Goal: Download file/media

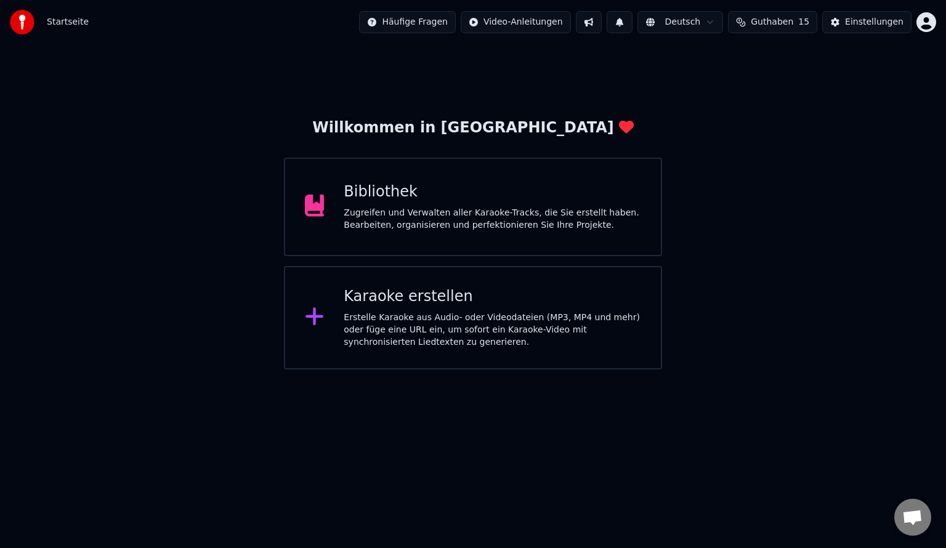
click at [467, 202] on div "Bibliothek Zugreifen und Verwalten aller Karaoke-Tracks, die Sie erstellt haben…" at bounding box center [491, 206] width 297 height 49
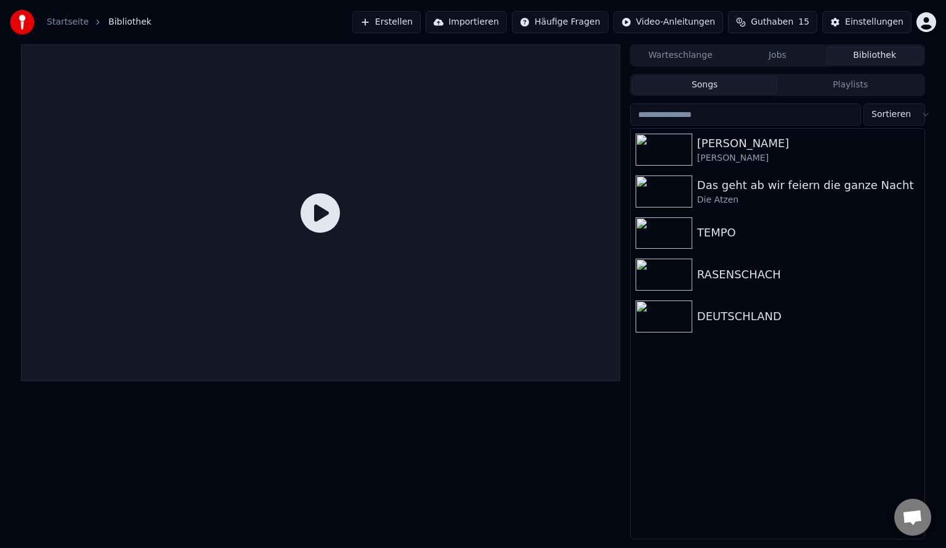
click at [398, 23] on button "Erstellen" at bounding box center [386, 22] width 68 height 22
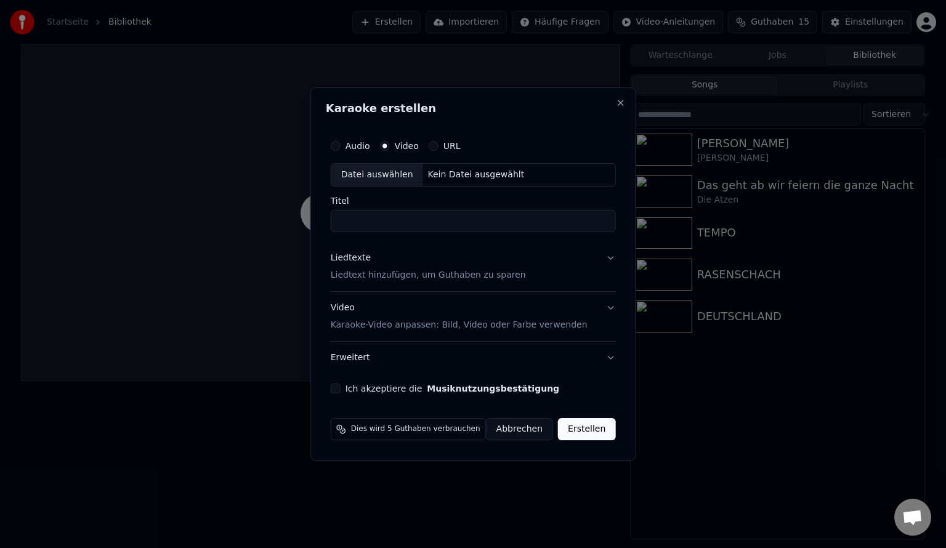
click at [439, 171] on div "Kein Datei ausgewählt" at bounding box center [476, 175] width 106 height 12
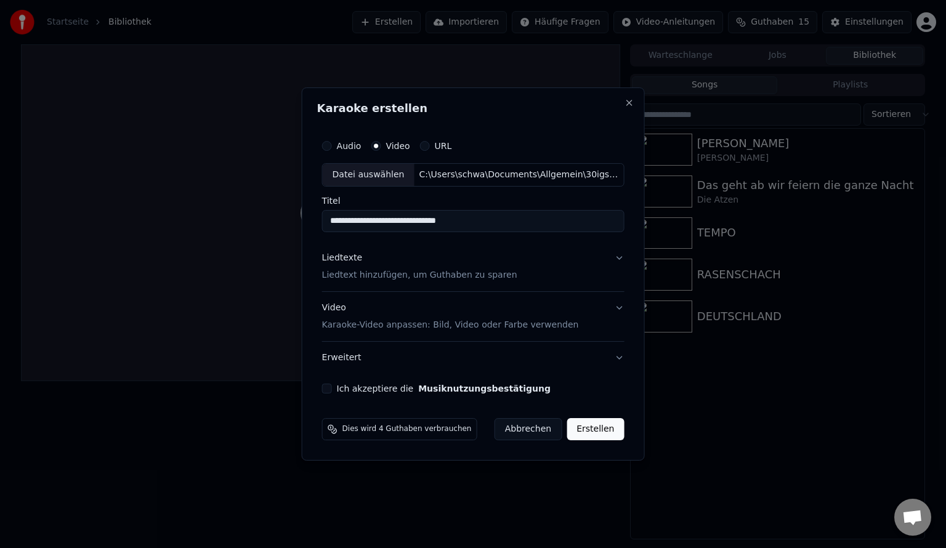
drag, startPoint x: 438, startPoint y: 219, endPoint x: 513, endPoint y: 215, distance: 75.2
click at [513, 215] on input "**********" at bounding box center [473, 221] width 302 height 22
type input "**********"
click at [332, 388] on button "Ich akzeptiere die Musiknutzungsbestätigung" at bounding box center [327, 389] width 10 height 10
click at [437, 263] on div "Liedtexte Liedtext hinzufügen, um Guthaben zu sparen" at bounding box center [419, 267] width 195 height 30
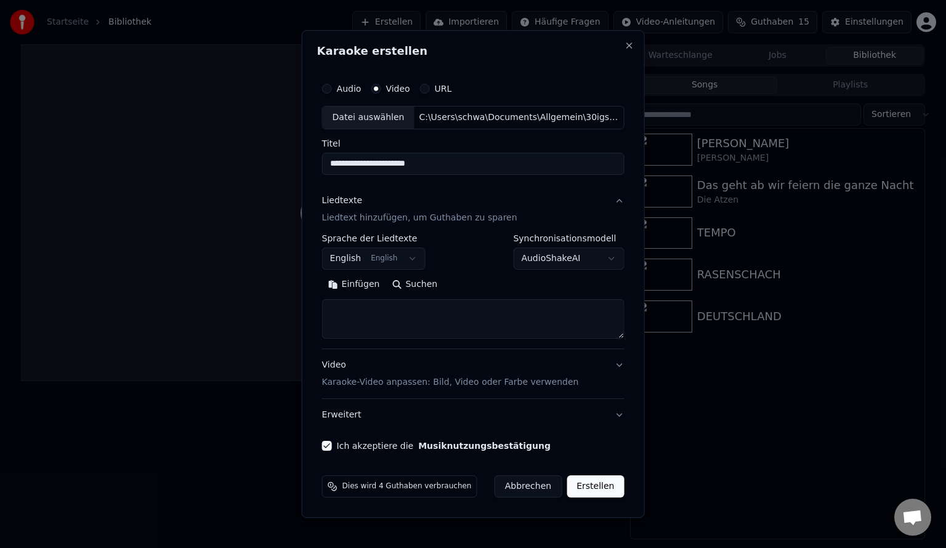
click at [373, 262] on button "English English" at bounding box center [373, 258] width 103 height 22
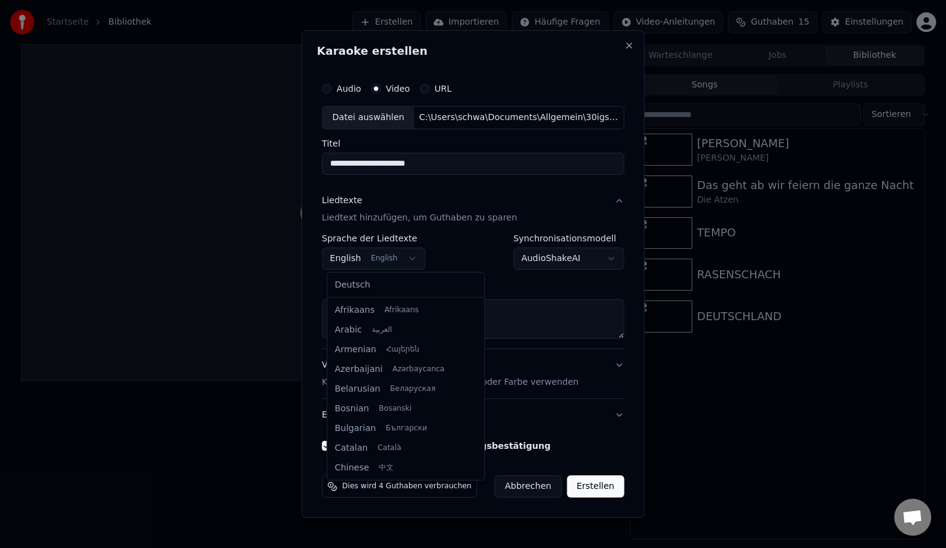
scroll to position [98, 0]
select select "**"
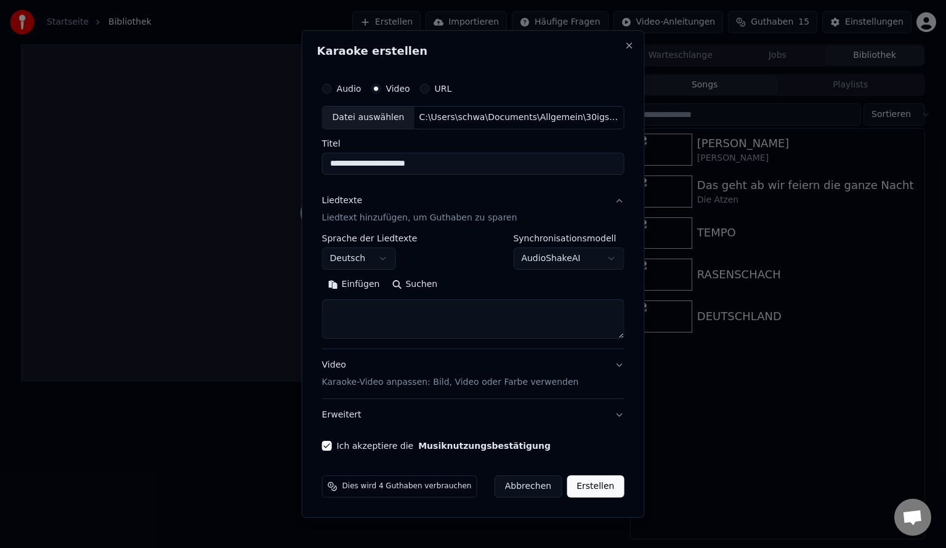
click at [556, 320] on textarea at bounding box center [473, 318] width 302 height 39
paste textarea "**********"
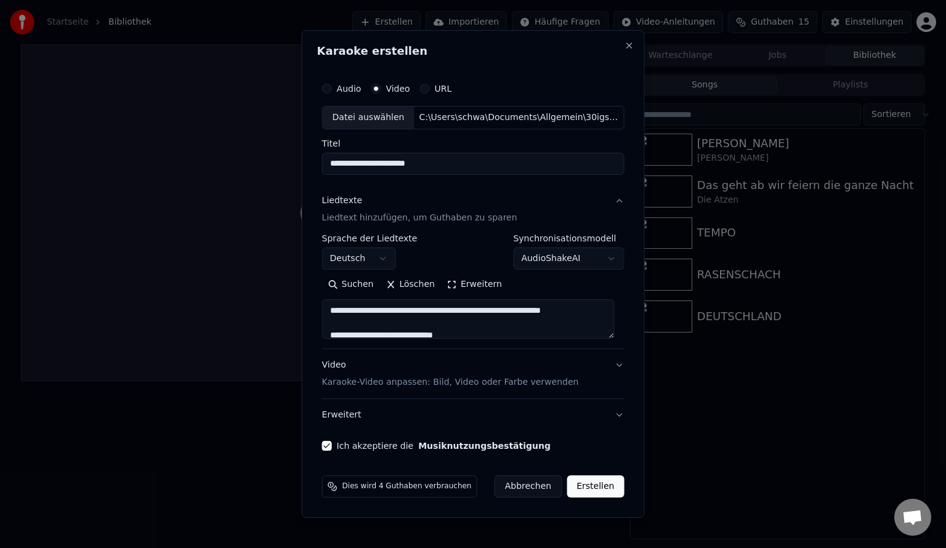
scroll to position [421, 0]
click at [467, 288] on button "Erweitern" at bounding box center [474, 285] width 67 height 20
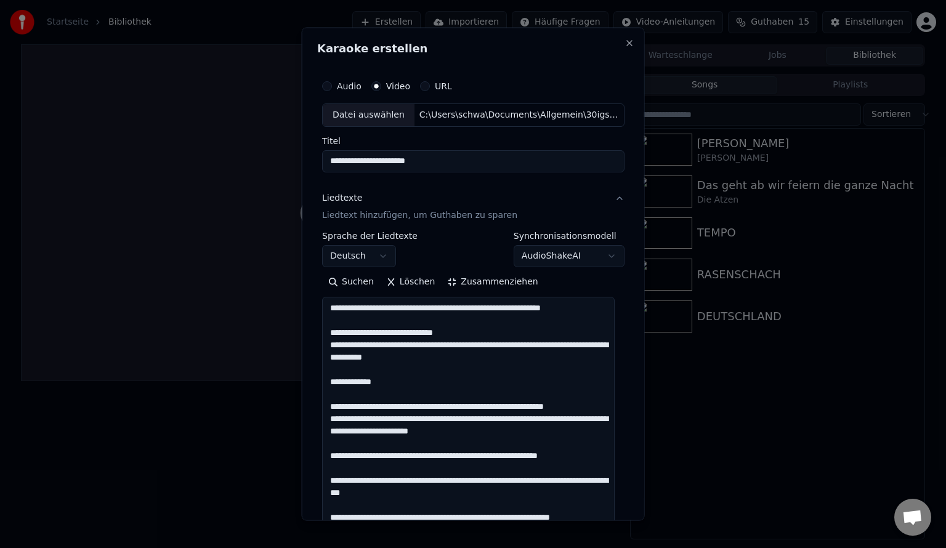
scroll to position [0, 0]
click at [329, 417] on textarea at bounding box center [468, 528] width 292 height 465
type textarea "**********"
click at [481, 286] on button "Zusammenziehen" at bounding box center [492, 281] width 103 height 20
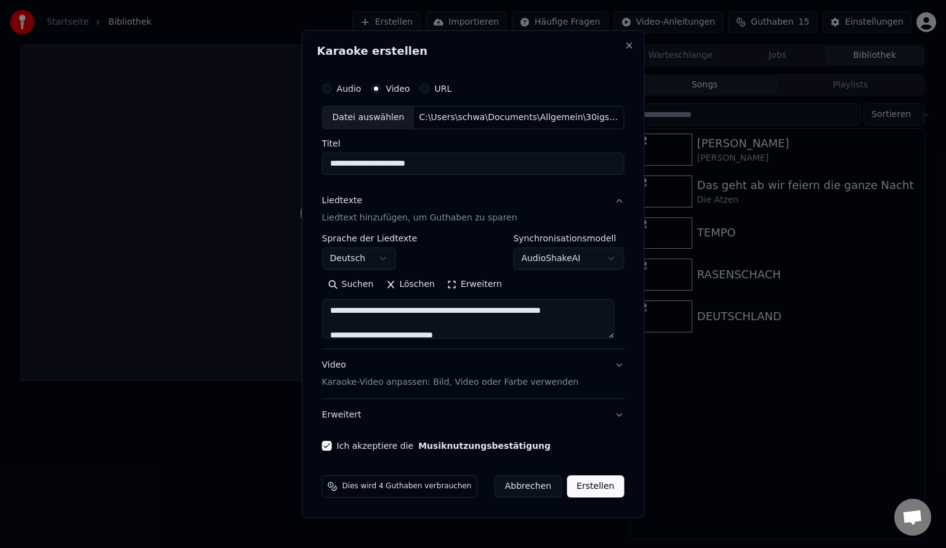
click at [587, 484] on button "Erstellen" at bounding box center [594, 486] width 57 height 22
click at [587, 484] on div "Abbrechen Erstellen" at bounding box center [552, 486] width 145 height 22
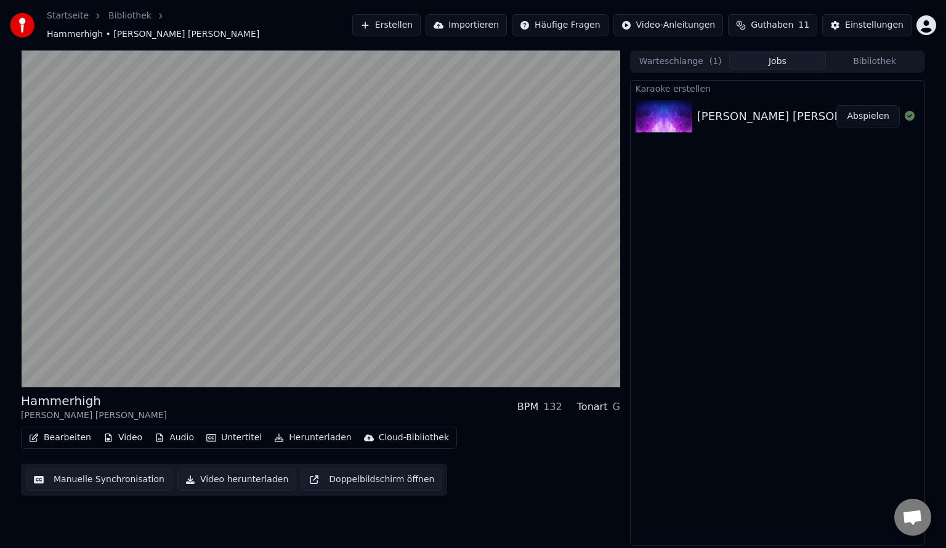
click at [783, 110] on div "[PERSON_NAME] [PERSON_NAME] - Hammerhigh" at bounding box center [832, 116] width 271 height 17
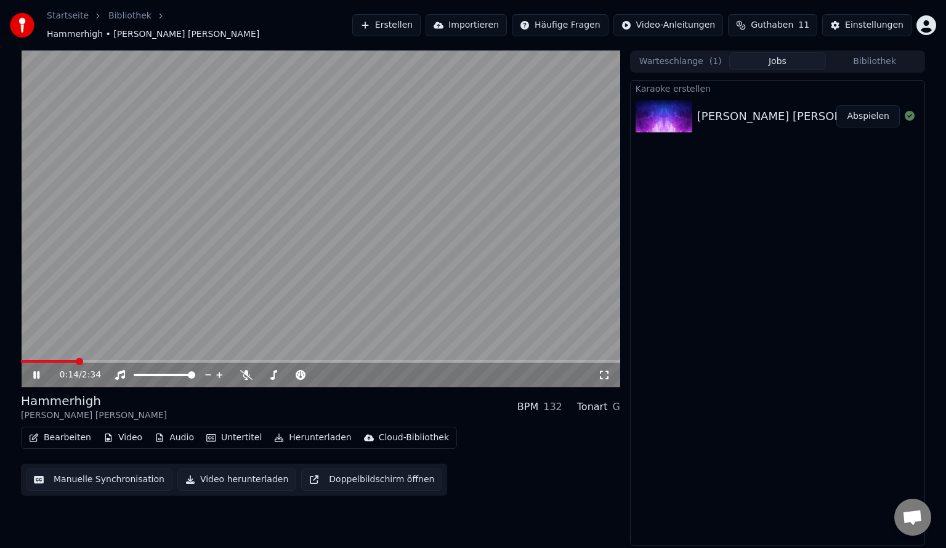
click at [34, 371] on icon at bounding box center [36, 374] width 6 height 7
click at [305, 374] on span at bounding box center [303, 374] width 7 height 7
click at [21, 358] on span at bounding box center [24, 361] width 7 height 7
click at [33, 370] on icon at bounding box center [45, 375] width 29 height 10
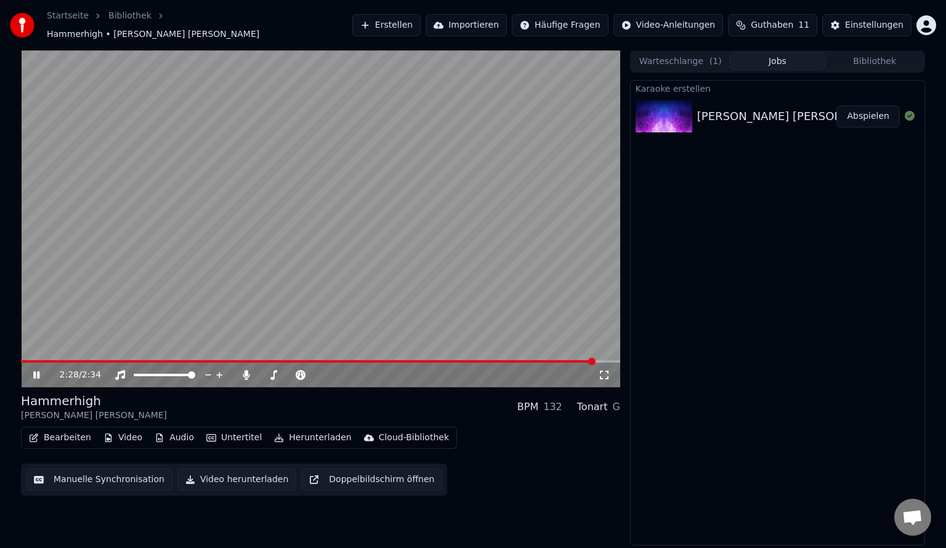
click at [554, 154] on video at bounding box center [320, 218] width 599 height 337
click at [931, 20] on html "Startseite Bibliothek Hammerhigh • [PERSON_NAME] [PERSON_NAME] Erstellen Import…" at bounding box center [473, 274] width 946 height 548
click at [710, 197] on html "Startseite Bibliothek Hammerhigh • [PERSON_NAME] [PERSON_NAME] Erstellen Import…" at bounding box center [473, 274] width 946 height 548
click at [850, 52] on button "Bibliothek" at bounding box center [874, 61] width 97 height 18
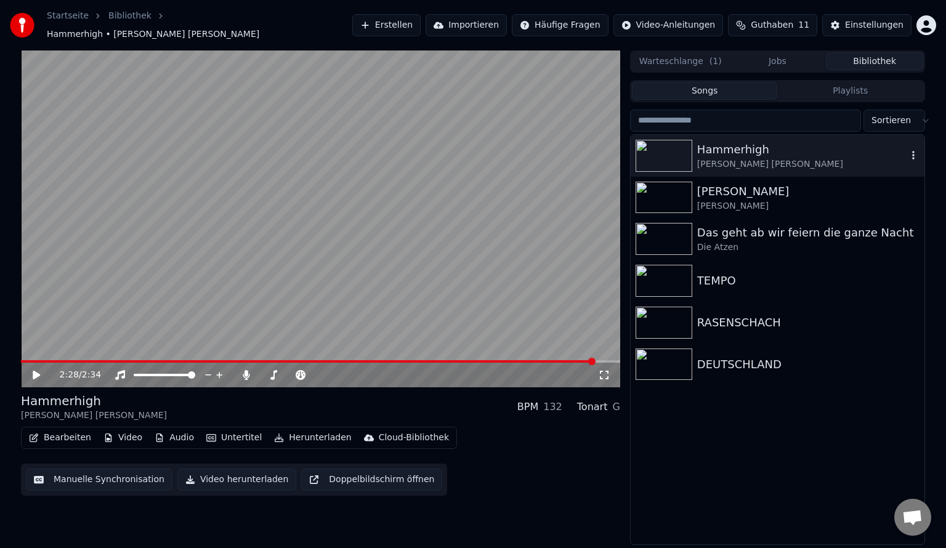
click at [908, 155] on body "Startseite Bibliothek Hammerhigh • [PERSON_NAME] [PERSON_NAME] Erstellen Import…" at bounding box center [473, 274] width 946 height 548
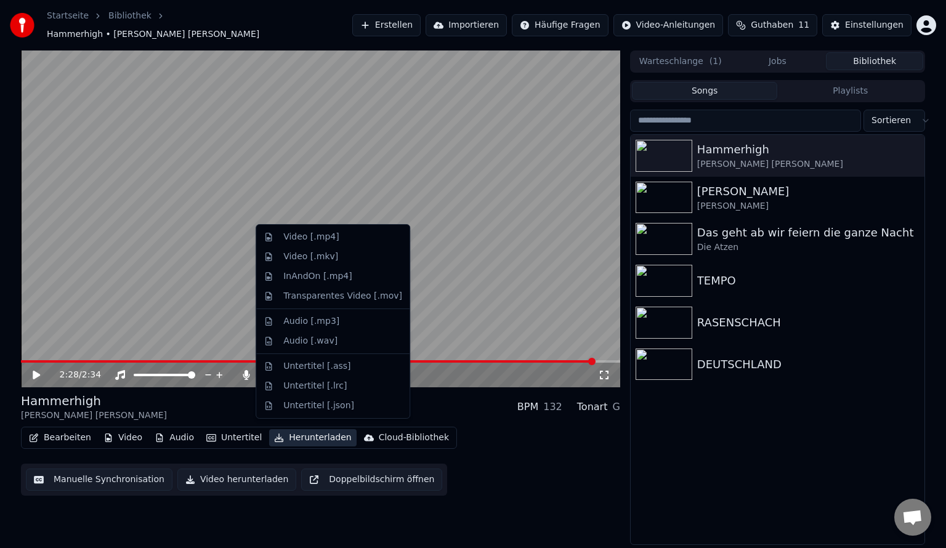
click at [310, 432] on button "Herunterladen" at bounding box center [312, 437] width 87 height 17
click at [311, 236] on div "Video [.mp4]" at bounding box center [310, 237] width 55 height 12
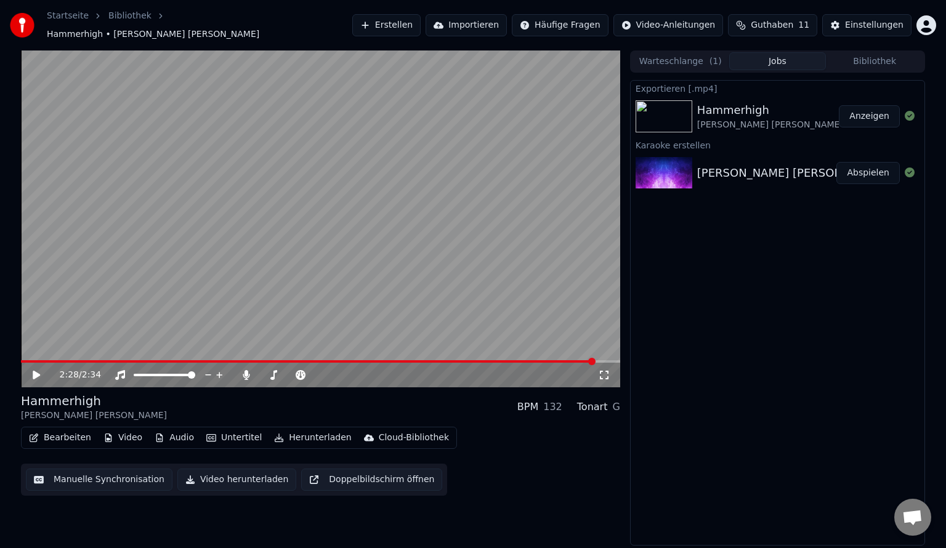
click at [719, 102] on div "Hammerhigh" at bounding box center [770, 110] width 146 height 17
click at [874, 110] on button "Anzeigen" at bounding box center [868, 116] width 61 height 22
click at [858, 53] on button "Bibliothek" at bounding box center [874, 61] width 97 height 18
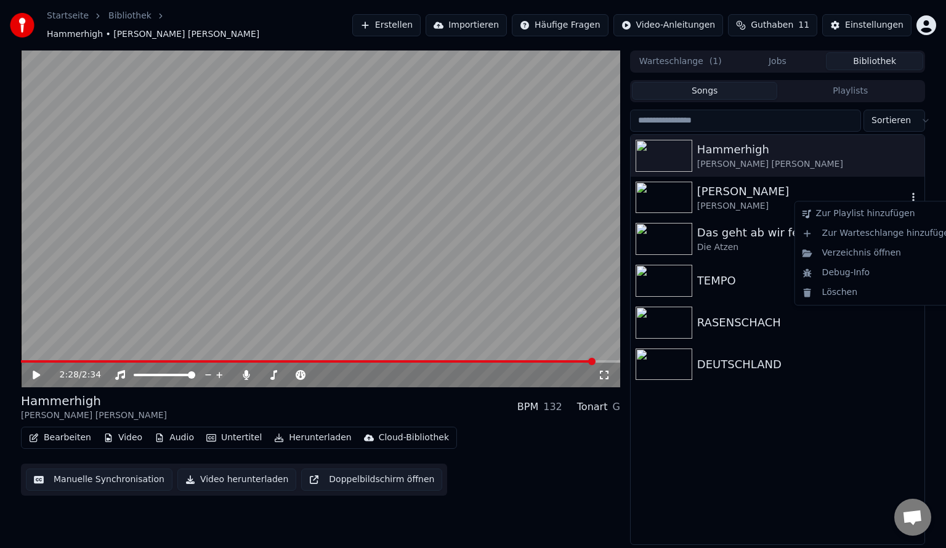
click at [918, 192] on icon "button" at bounding box center [913, 197] width 12 height 10
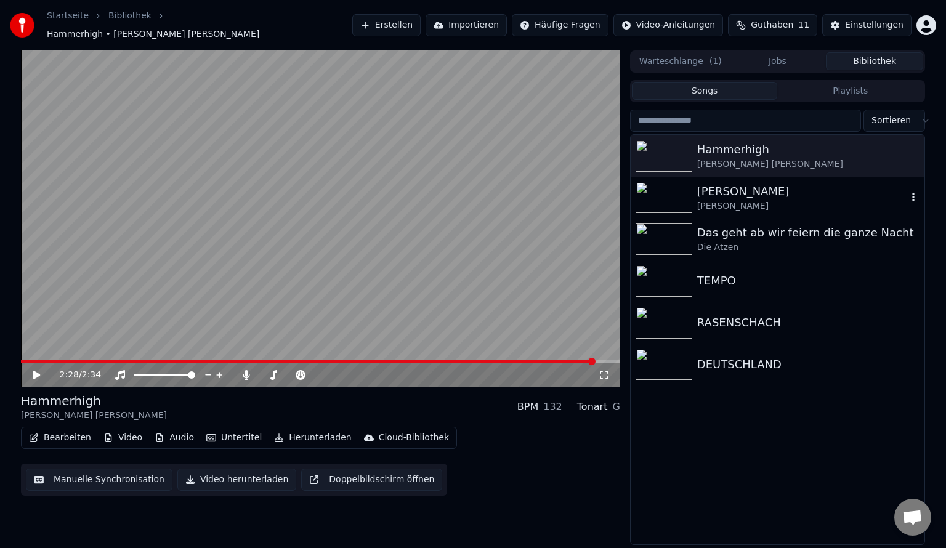
click at [712, 189] on div "[PERSON_NAME]" at bounding box center [802, 191] width 210 height 17
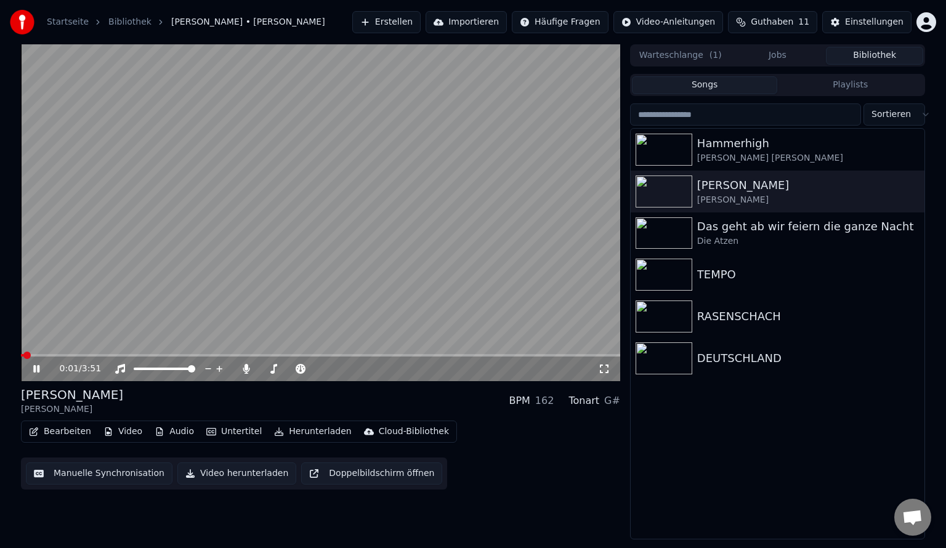
click at [64, 350] on video at bounding box center [320, 212] width 599 height 337
click at [69, 353] on video at bounding box center [320, 212] width 599 height 337
click at [37, 367] on icon at bounding box center [36, 368] width 6 height 7
click at [60, 431] on button "Bearbeiten" at bounding box center [60, 431] width 72 height 17
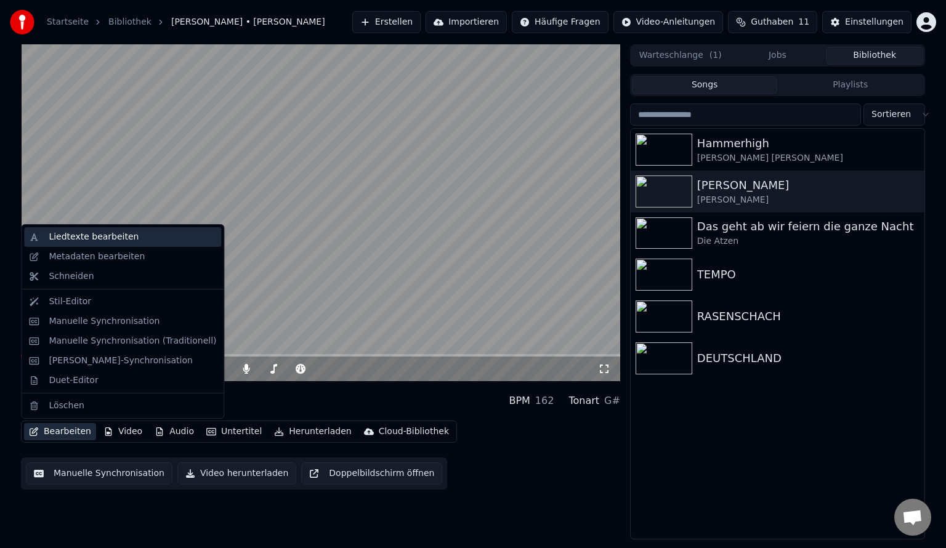
click at [97, 241] on div "Liedtexte bearbeiten" at bounding box center [94, 237] width 90 height 12
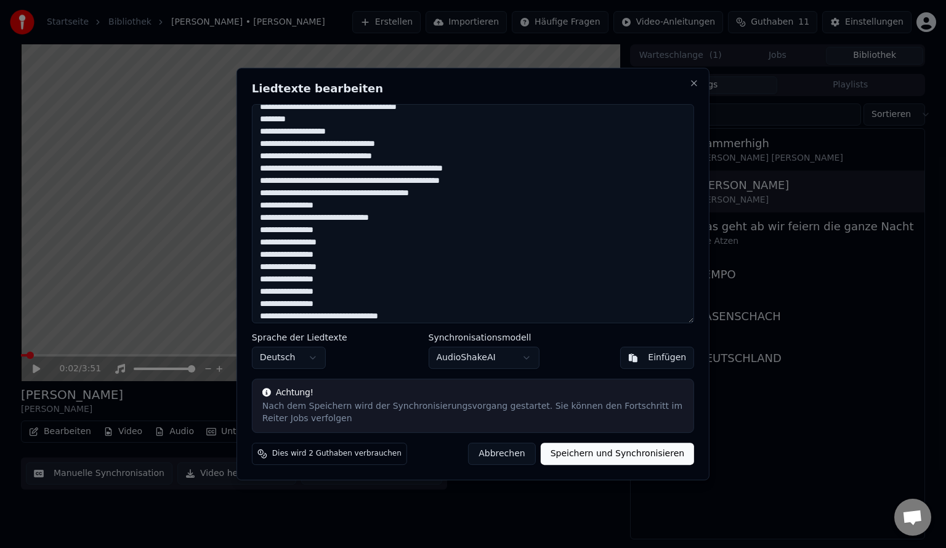
scroll to position [425, 0]
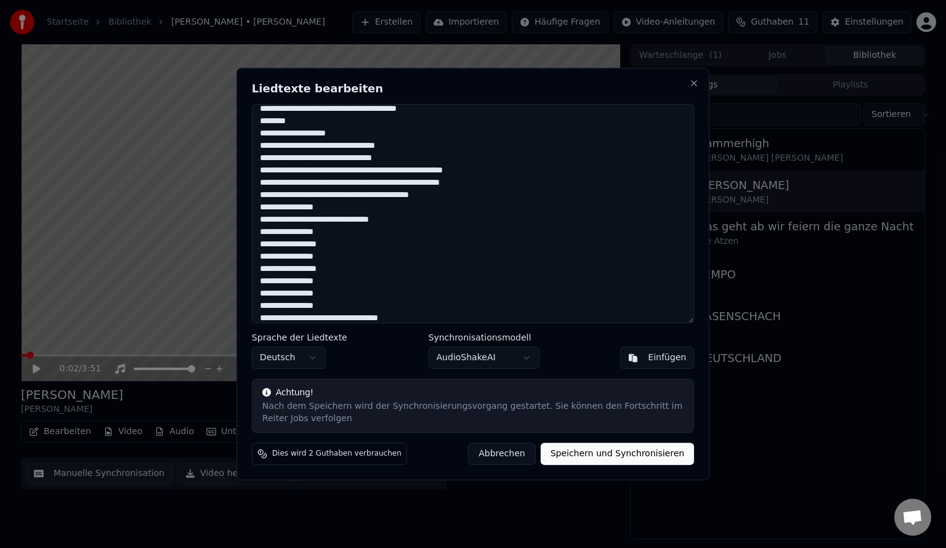
drag, startPoint x: 356, startPoint y: 224, endPoint x: 340, endPoint y: 223, distance: 15.4
click at [340, 223] on textarea at bounding box center [473, 213] width 442 height 219
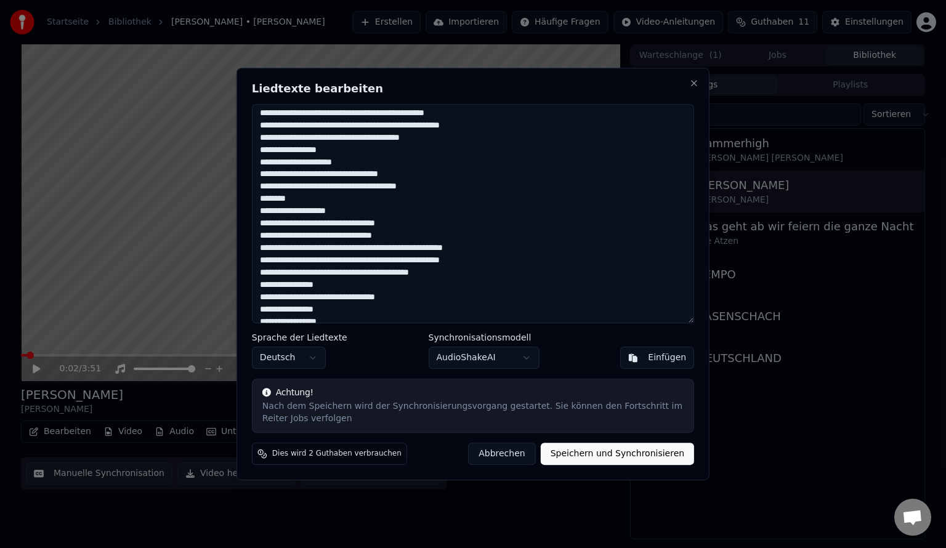
scroll to position [347, 0]
type textarea "**********"
click at [595, 456] on button "Speichern und Synchronisieren" at bounding box center [617, 454] width 154 height 22
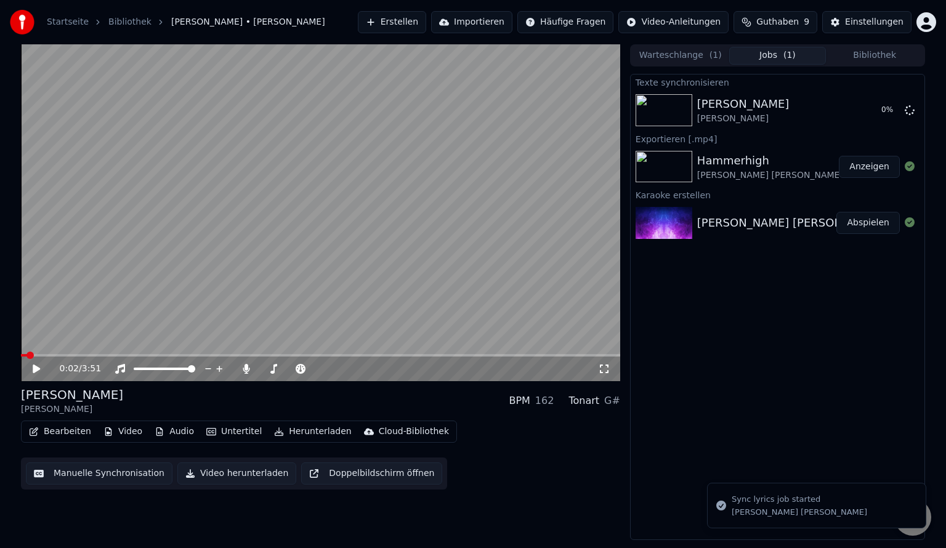
click at [860, 58] on button "Bibliothek" at bounding box center [874, 56] width 97 height 18
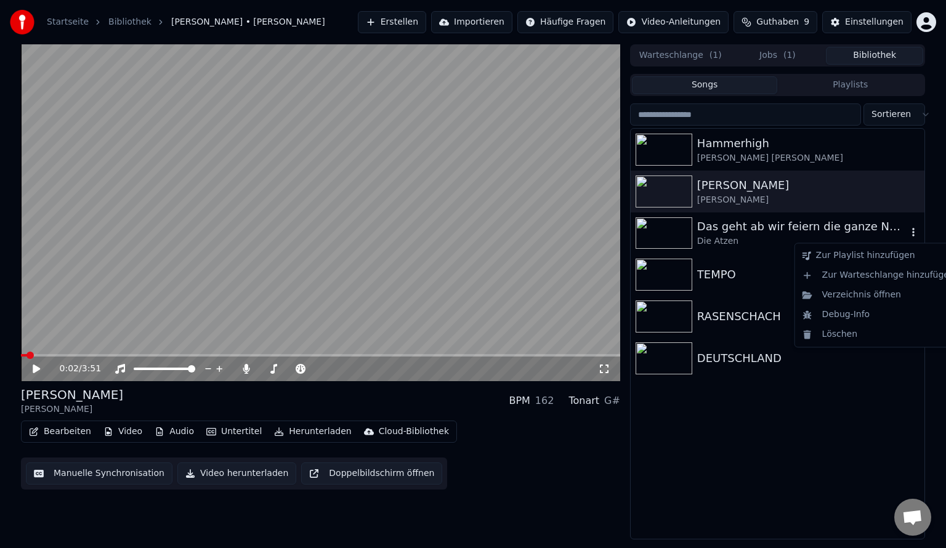
click at [912, 235] on icon "button" at bounding box center [913, 232] width 12 height 10
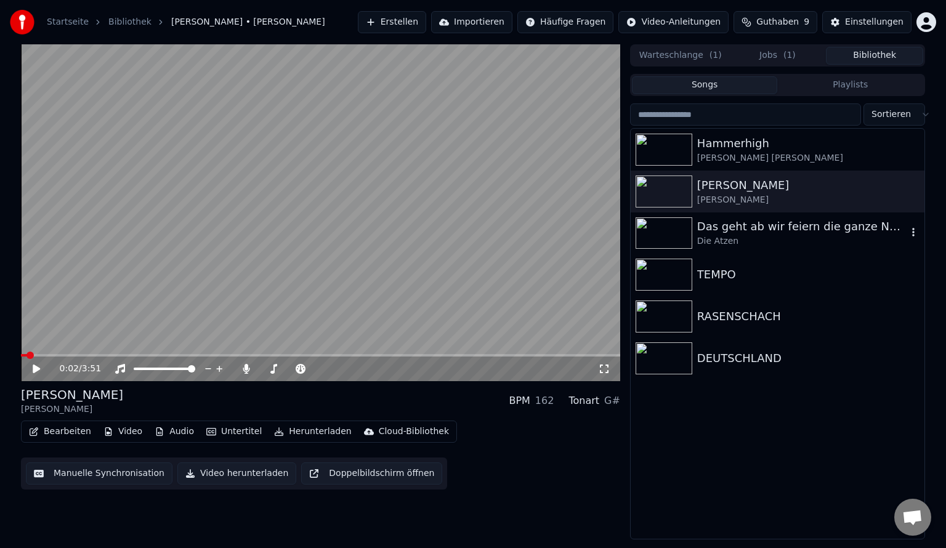
click at [732, 236] on div "Die Atzen" at bounding box center [802, 241] width 210 height 12
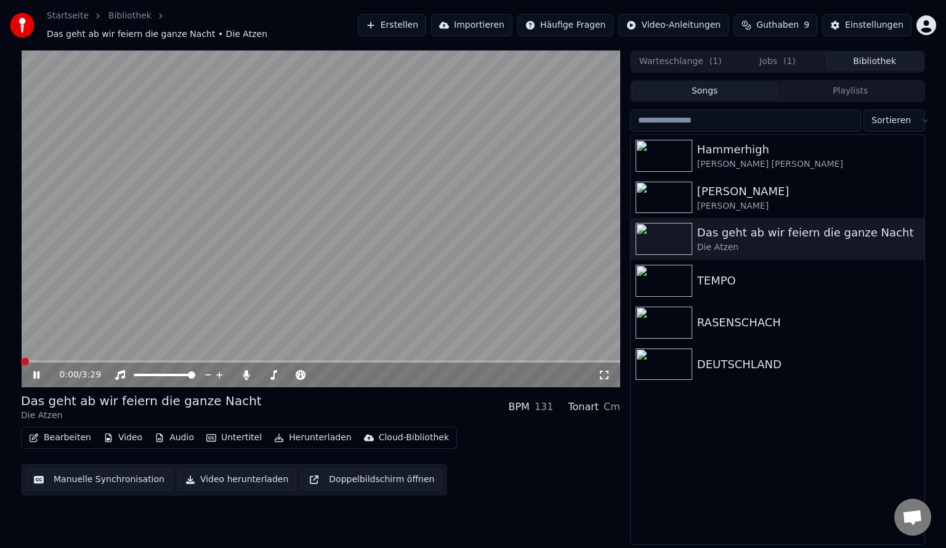
click at [270, 254] on video at bounding box center [320, 218] width 599 height 337
click at [225, 474] on button "Video herunterladen" at bounding box center [236, 479] width 119 height 22
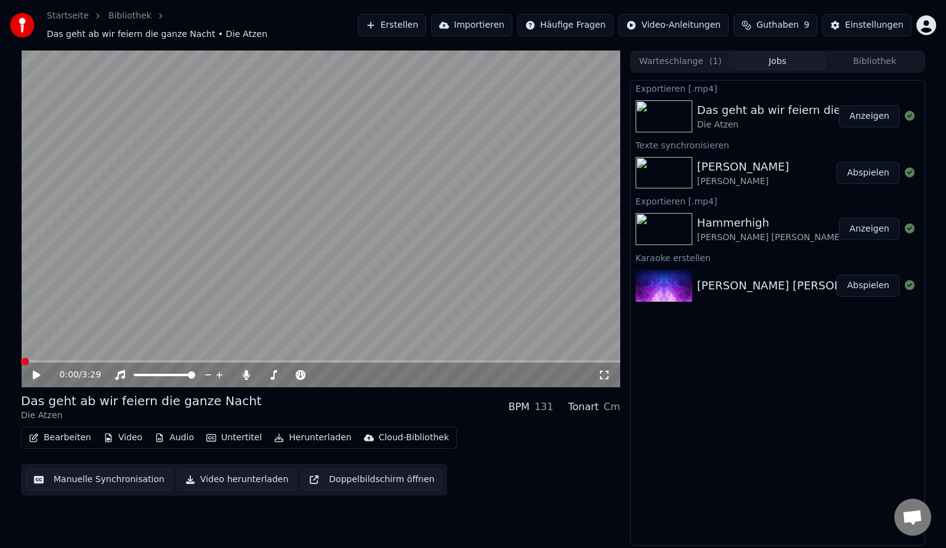
click at [667, 105] on img at bounding box center [663, 116] width 57 height 32
click at [876, 110] on button "Anzeigen" at bounding box center [868, 116] width 61 height 22
click at [595, 50] on video at bounding box center [320, 218] width 599 height 337
click at [32, 370] on icon at bounding box center [45, 375] width 29 height 10
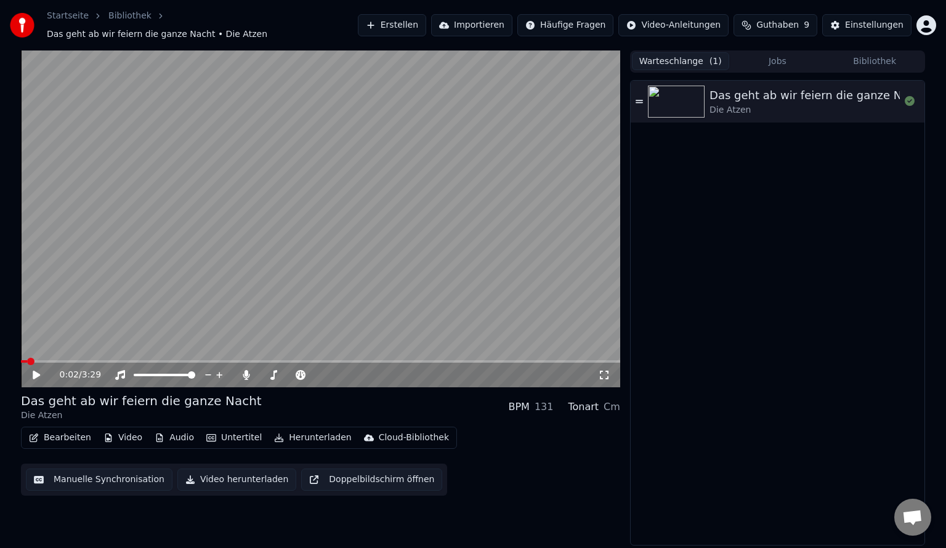
click at [709, 60] on span "( 1 )" at bounding box center [715, 61] width 12 height 12
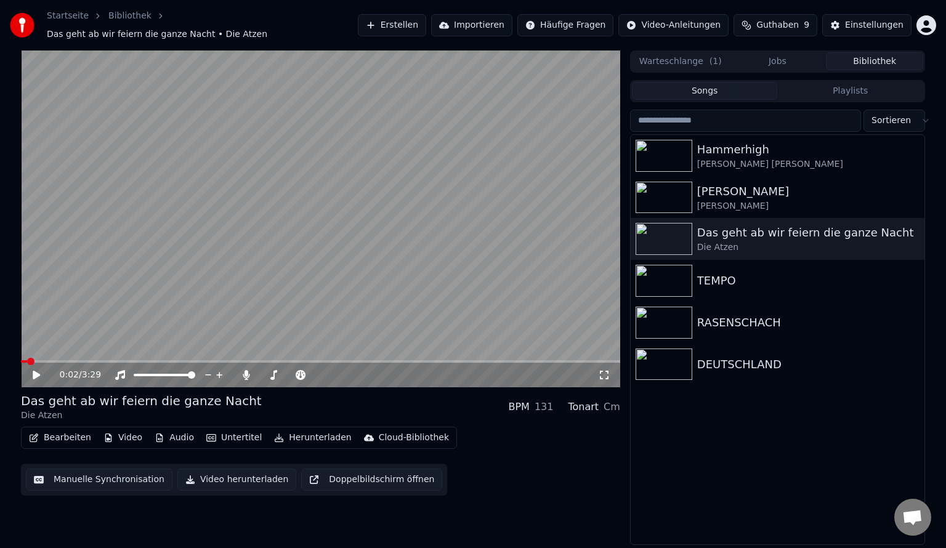
click at [878, 52] on button "Bibliothek" at bounding box center [874, 61] width 97 height 18
click at [739, 201] on div "[PERSON_NAME]" at bounding box center [802, 206] width 210 height 12
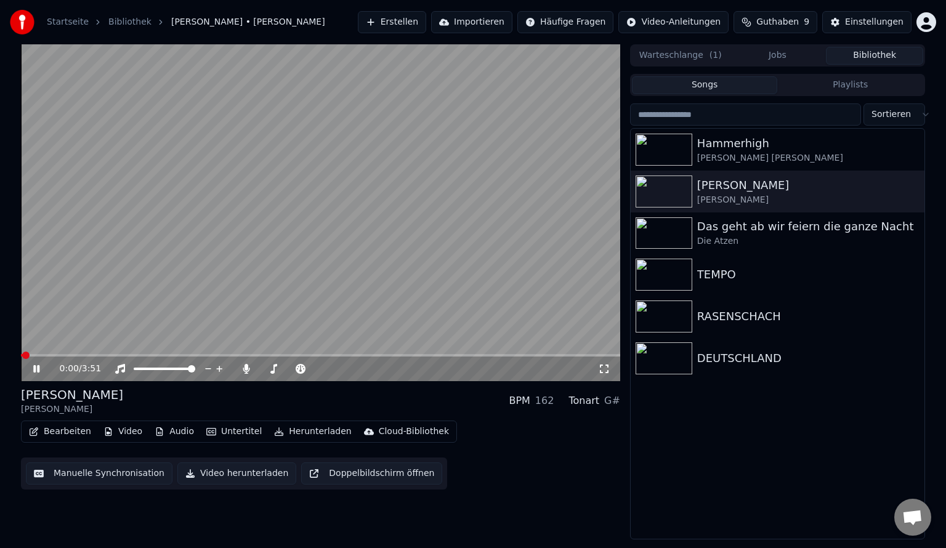
click at [34, 364] on icon at bounding box center [45, 369] width 29 height 10
click at [69, 433] on button "Bearbeiten" at bounding box center [60, 431] width 72 height 17
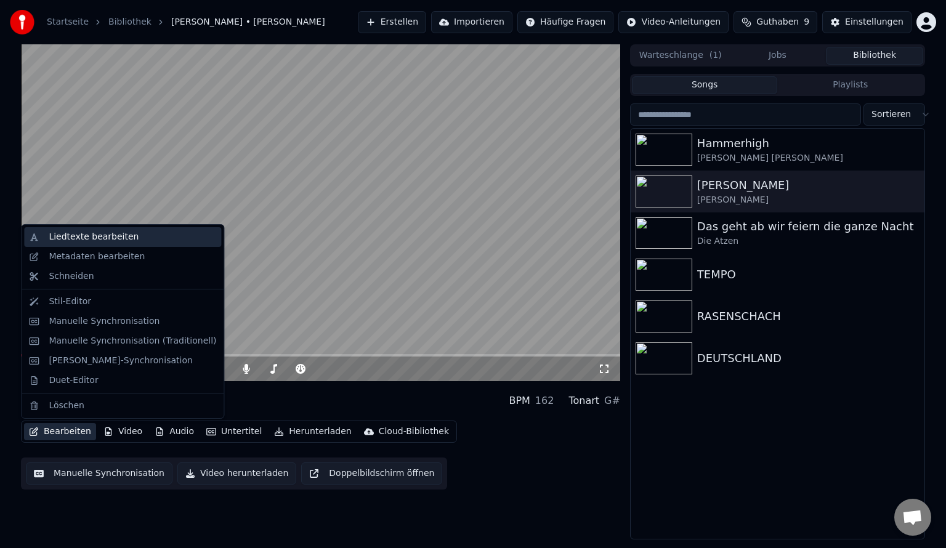
click at [80, 241] on div "Liedtexte bearbeiten" at bounding box center [94, 237] width 90 height 12
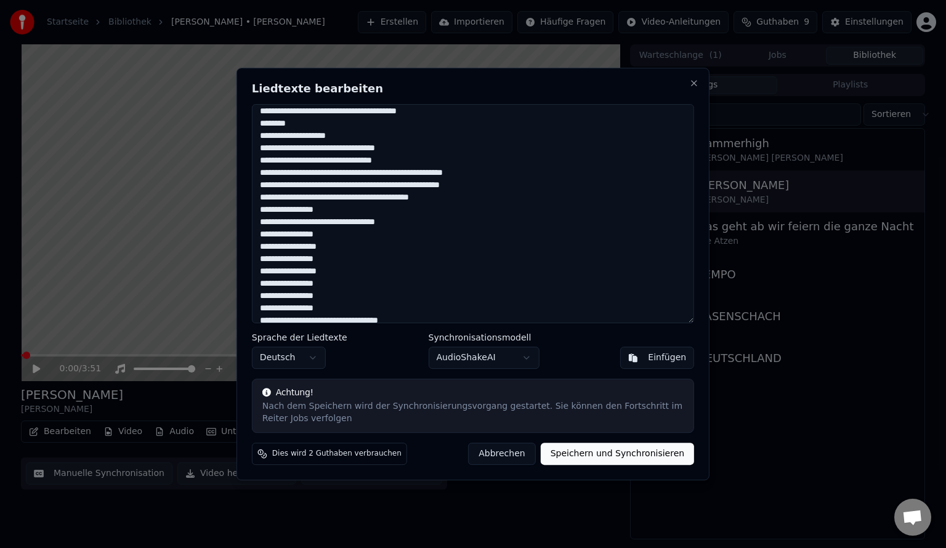
scroll to position [421, 0]
click at [694, 84] on button "Close" at bounding box center [694, 83] width 10 height 10
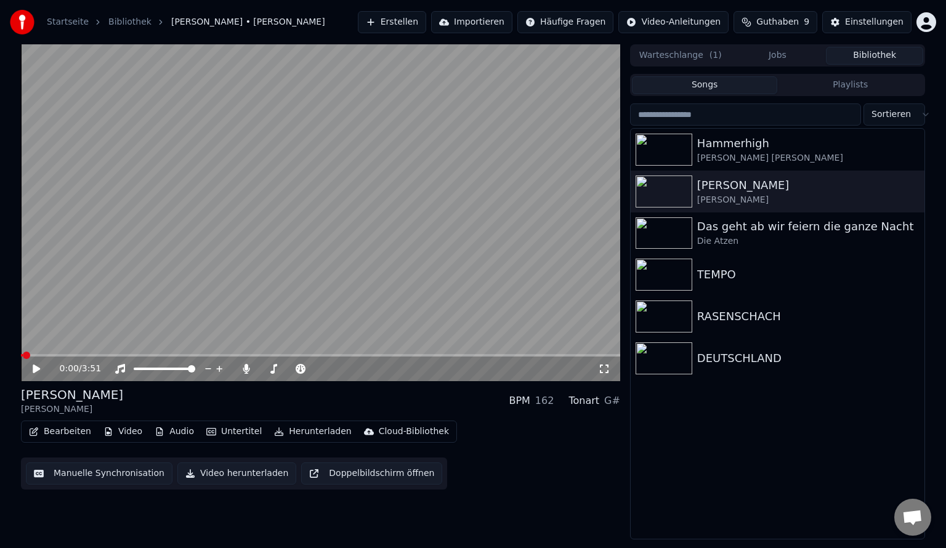
click at [204, 473] on button "Video herunterladen" at bounding box center [236, 473] width 119 height 22
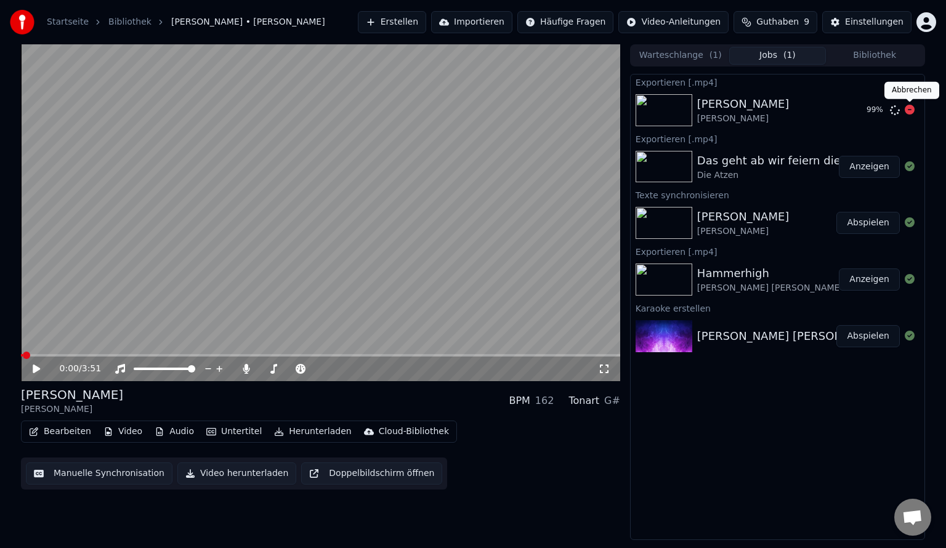
click at [908, 113] on icon at bounding box center [909, 110] width 10 height 10
click at [906, 114] on icon at bounding box center [909, 110] width 10 height 10
click at [910, 110] on icon at bounding box center [909, 110] width 10 height 10
click at [571, 420] on div "[PERSON_NAME] BPM 162 Tonart G# Bearbeiten Video Audio Untertitel Herunterladen…" at bounding box center [320, 437] width 599 height 103
click at [260, 367] on span at bounding box center [263, 368] width 7 height 7
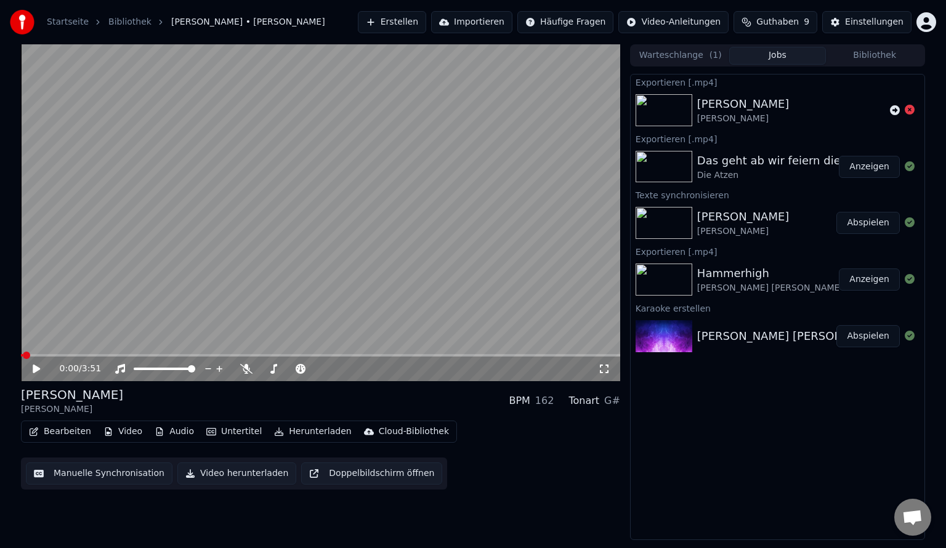
click at [720, 234] on div "[PERSON_NAME]" at bounding box center [743, 231] width 92 height 12
click at [720, 187] on div "Texte synchronisieren" at bounding box center [777, 194] width 294 height 15
click at [659, 170] on img at bounding box center [663, 167] width 57 height 32
click at [867, 62] on button "Bibliothek" at bounding box center [874, 56] width 97 height 18
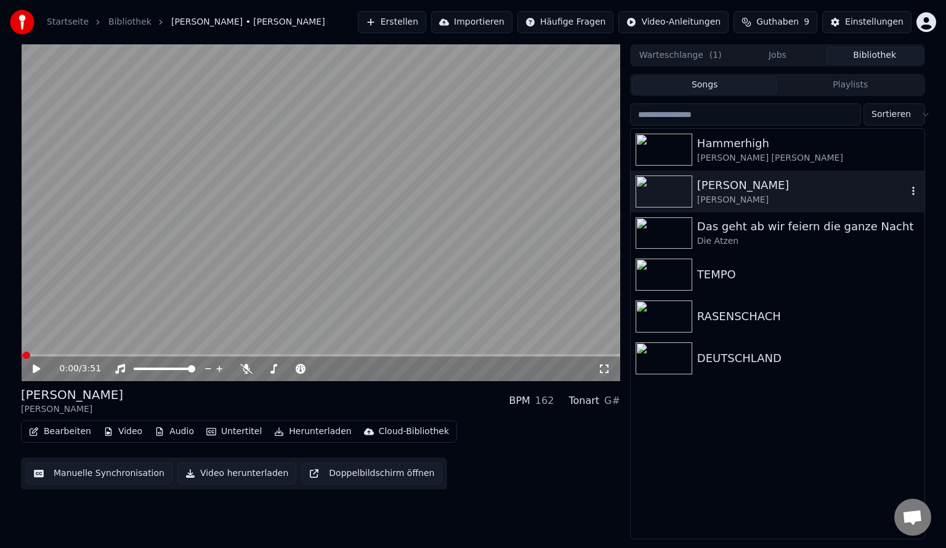
click at [710, 195] on div "[PERSON_NAME]" at bounding box center [802, 200] width 210 height 12
click at [308, 428] on button "Herunterladen" at bounding box center [312, 431] width 87 height 17
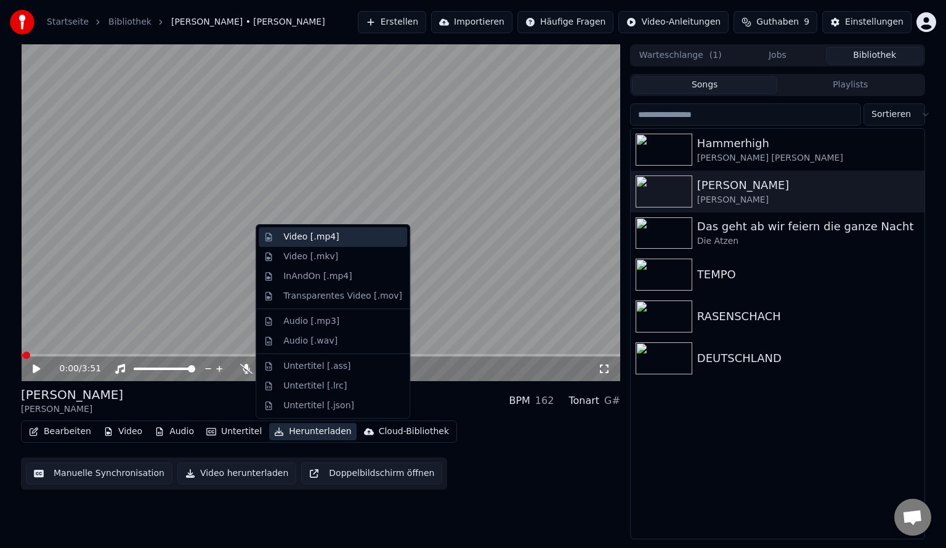
click at [303, 229] on div "Video [.mp4]" at bounding box center [333, 237] width 148 height 20
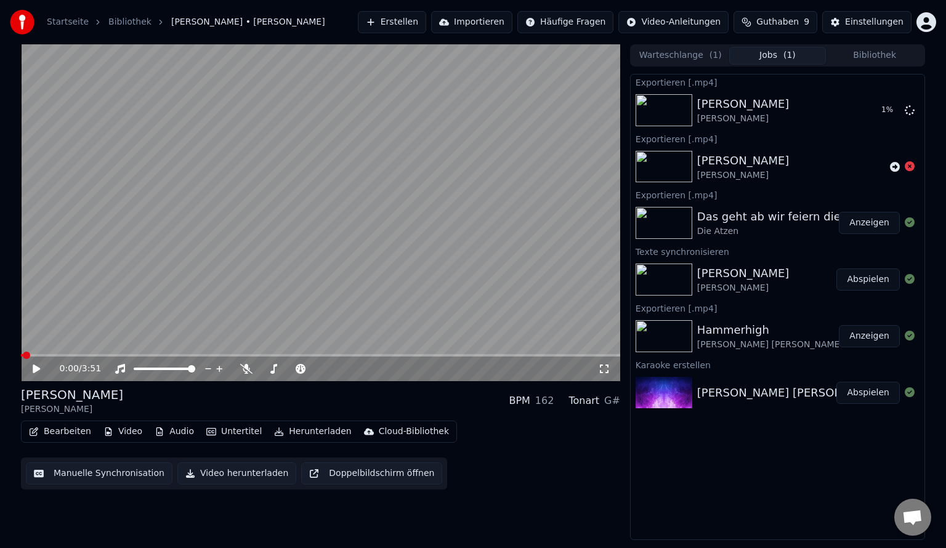
click at [680, 222] on img at bounding box center [663, 223] width 57 height 32
click at [683, 226] on img at bounding box center [663, 223] width 57 height 32
click at [851, 215] on button "Anzeigen" at bounding box center [868, 223] width 61 height 22
click at [867, 62] on button "Bibliothek" at bounding box center [874, 56] width 97 height 18
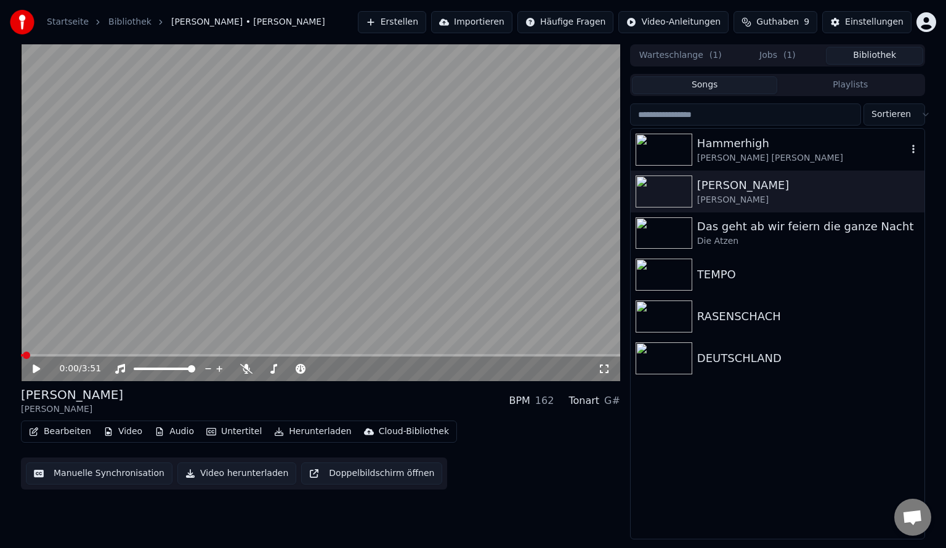
click at [740, 147] on div "Hammerhigh" at bounding box center [802, 143] width 210 height 17
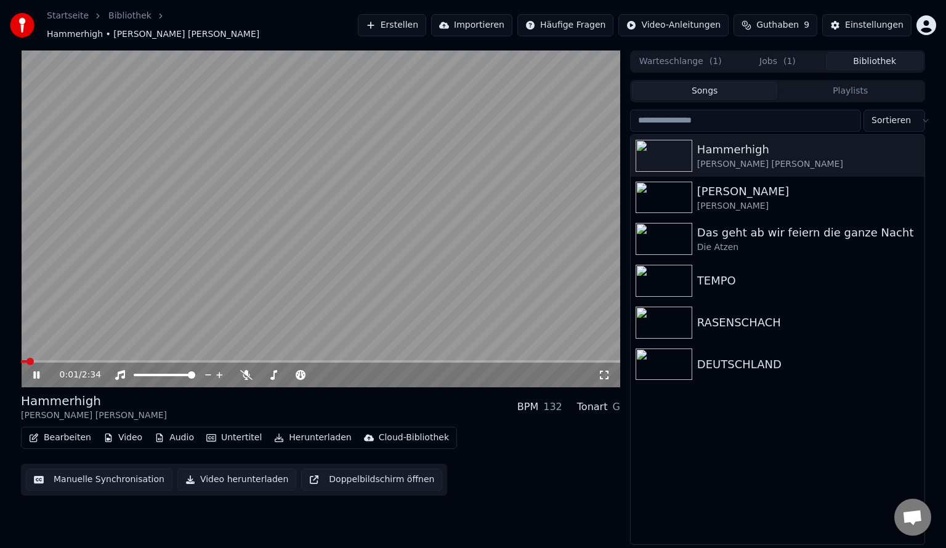
click at [231, 473] on button "Video herunterladen" at bounding box center [236, 479] width 119 height 22
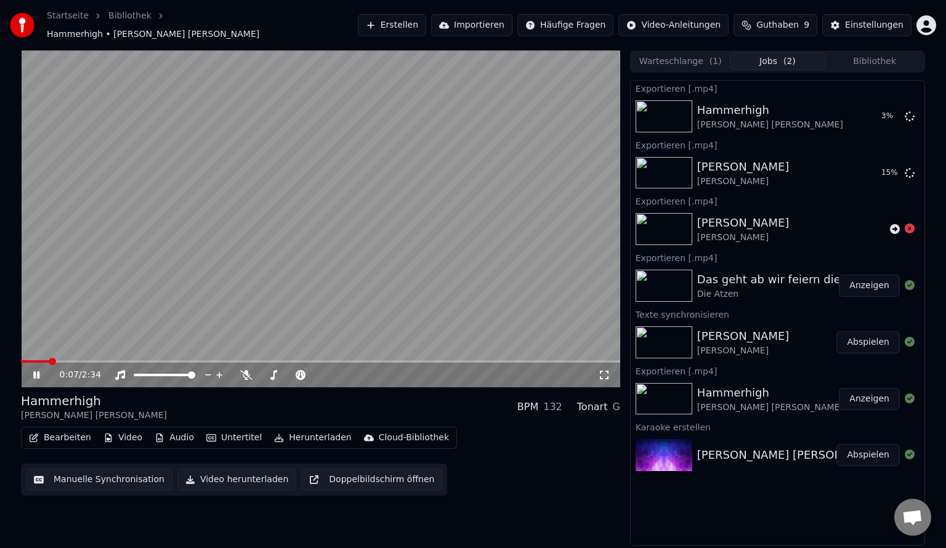
click at [867, 55] on button "Bibliothek" at bounding box center [874, 61] width 97 height 18
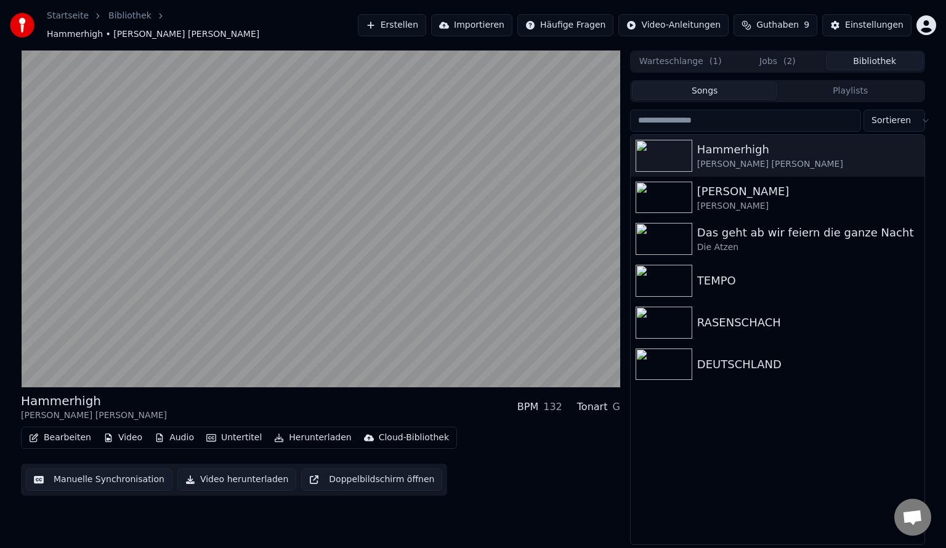
click at [769, 58] on button "Jobs ( 2 )" at bounding box center [777, 61] width 97 height 18
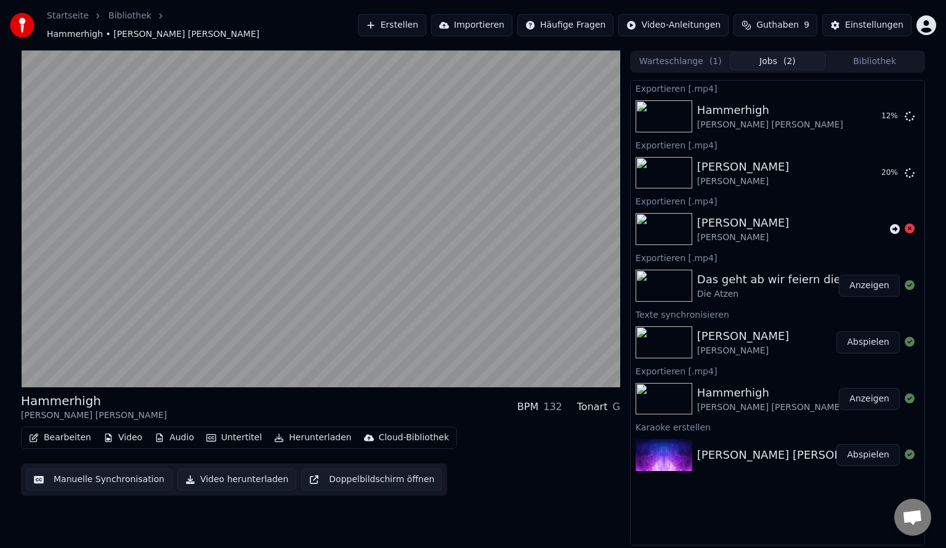
click at [892, 54] on button "Bibliothek" at bounding box center [874, 61] width 97 height 18
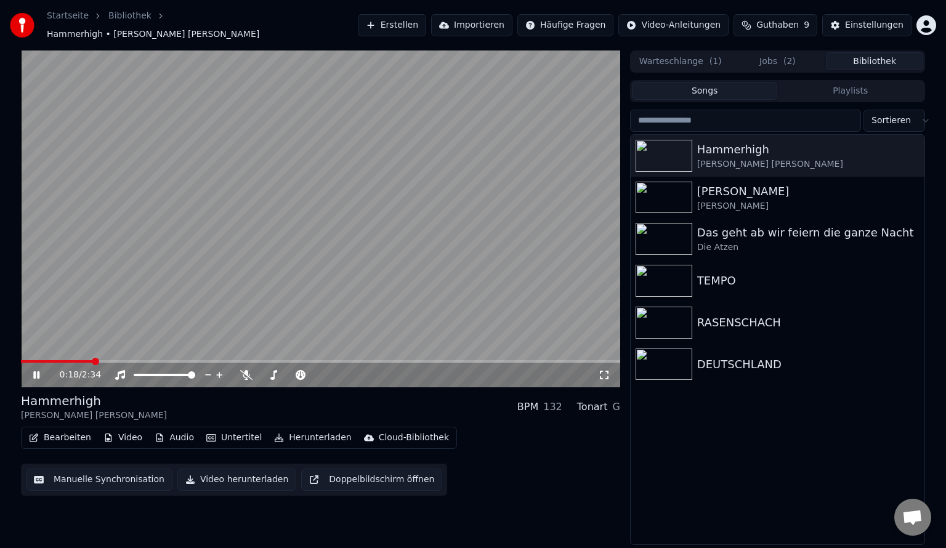
click at [442, 175] on video at bounding box center [320, 218] width 599 height 337
click at [774, 225] on div "Das geht ab wir feiern die ganze Nacht" at bounding box center [802, 232] width 210 height 17
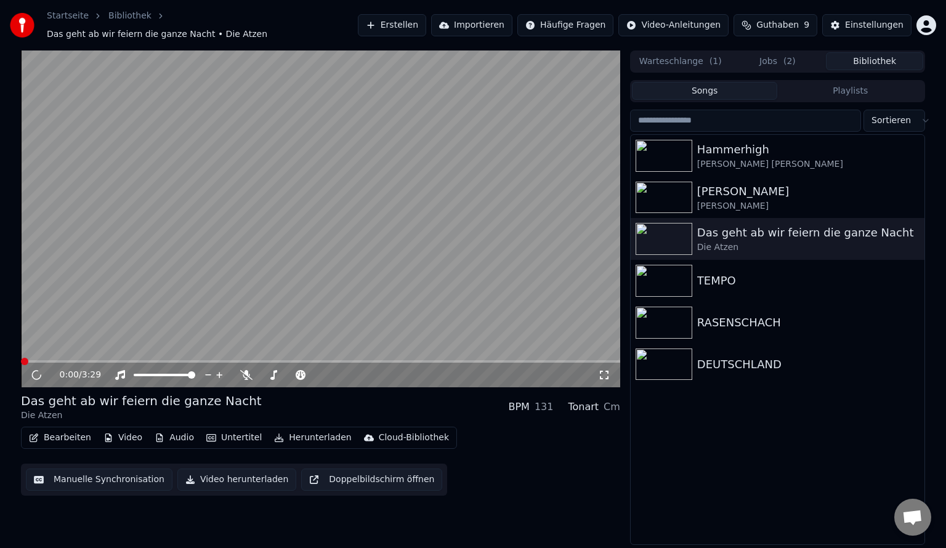
click at [217, 473] on button "Video herunterladen" at bounding box center [236, 479] width 119 height 22
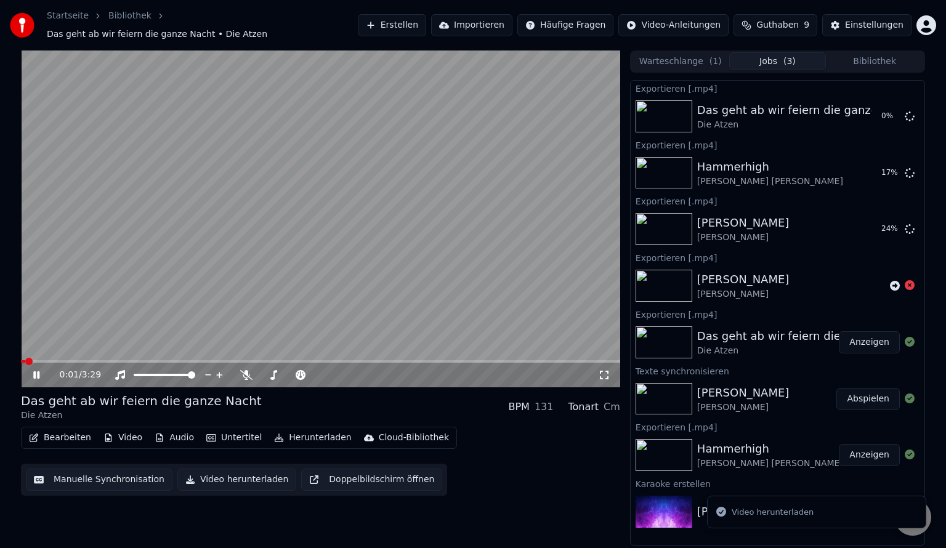
click at [265, 244] on video at bounding box center [320, 218] width 599 height 337
click at [859, 55] on button "Bibliothek" at bounding box center [874, 61] width 97 height 18
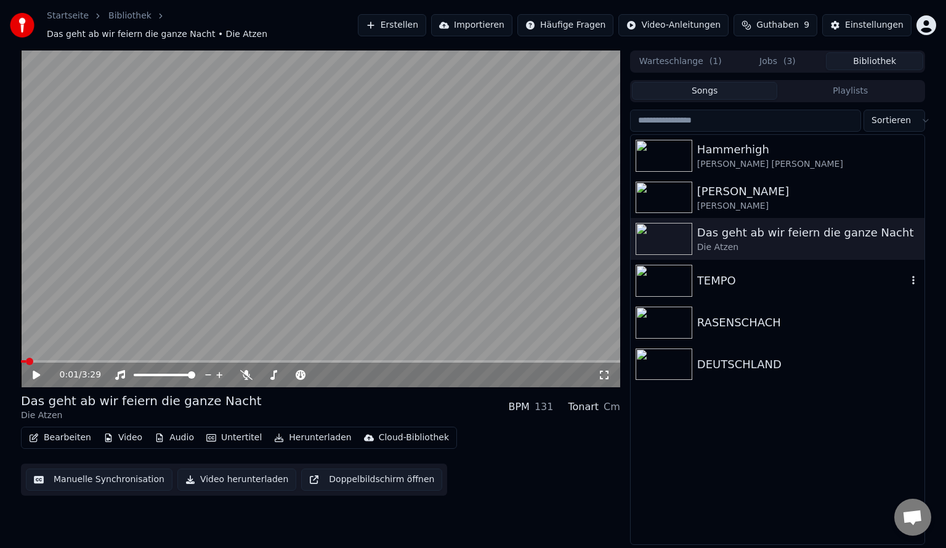
click at [726, 279] on div "TEMPO" at bounding box center [802, 280] width 210 height 17
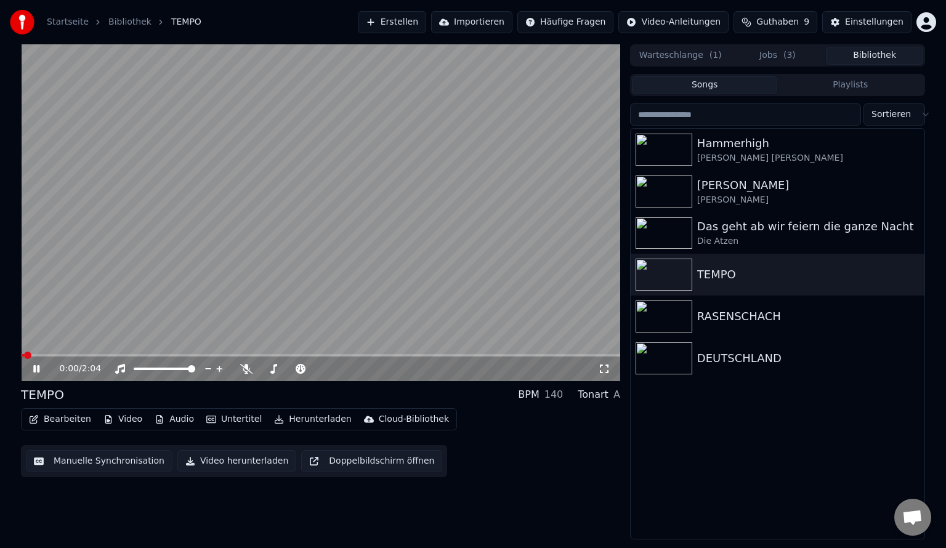
click at [39, 371] on icon at bounding box center [36, 368] width 6 height 7
click at [235, 461] on button "Video herunterladen" at bounding box center [236, 461] width 119 height 22
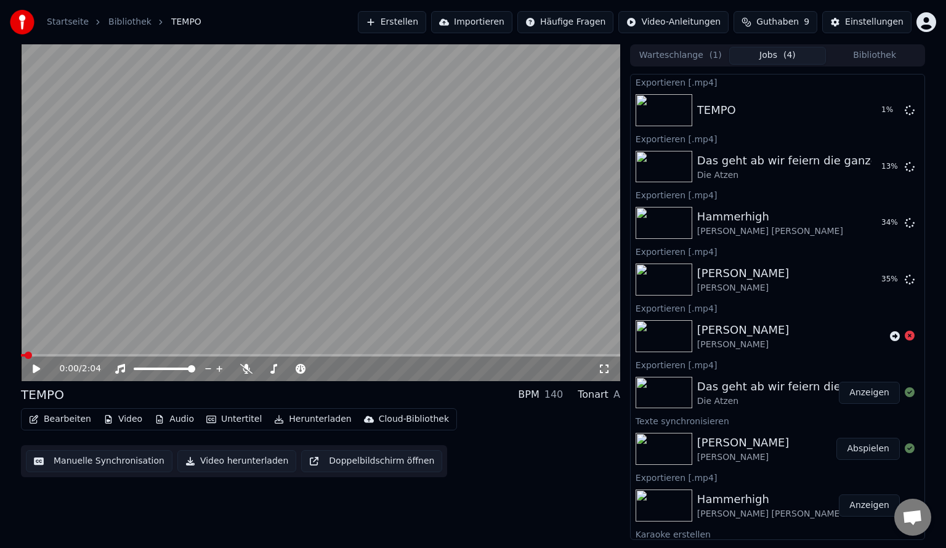
click at [872, 53] on button "Bibliothek" at bounding box center [874, 56] width 97 height 18
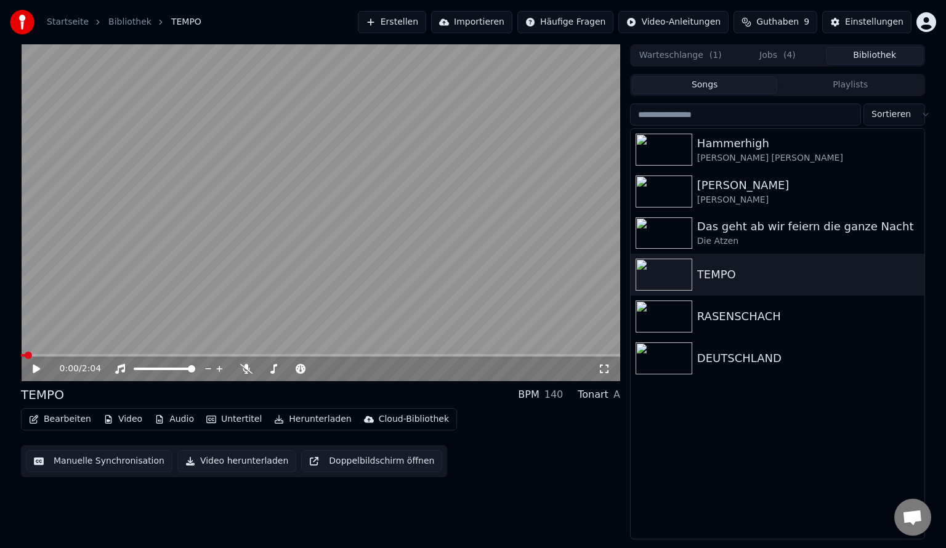
click at [793, 59] on span "( 4 )" at bounding box center [789, 55] width 12 height 12
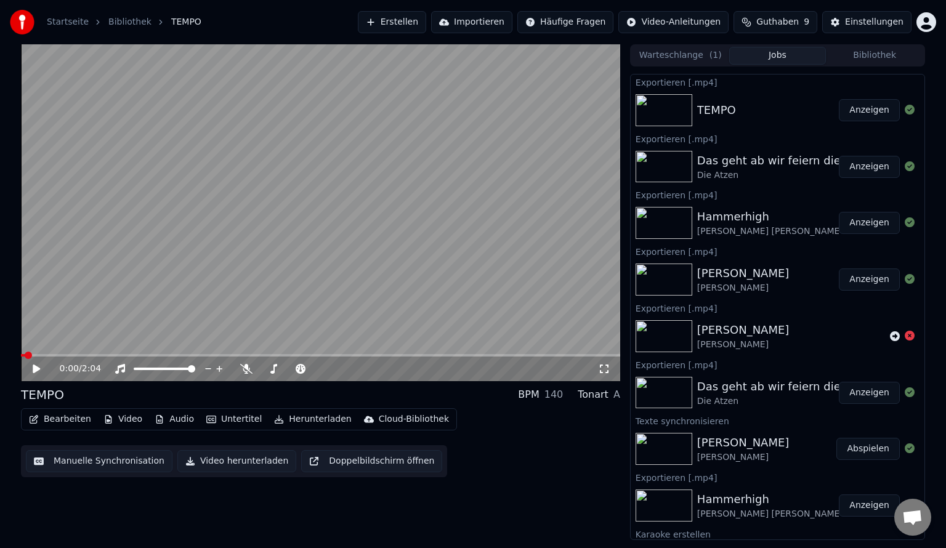
click at [879, 109] on button "Anzeigen" at bounding box center [868, 110] width 61 height 22
click at [349, 171] on video at bounding box center [320, 212] width 599 height 337
click at [36, 364] on icon at bounding box center [45, 369] width 29 height 10
click at [21, 357] on span at bounding box center [24, 355] width 7 height 7
click at [34, 367] on icon at bounding box center [36, 368] width 7 height 9
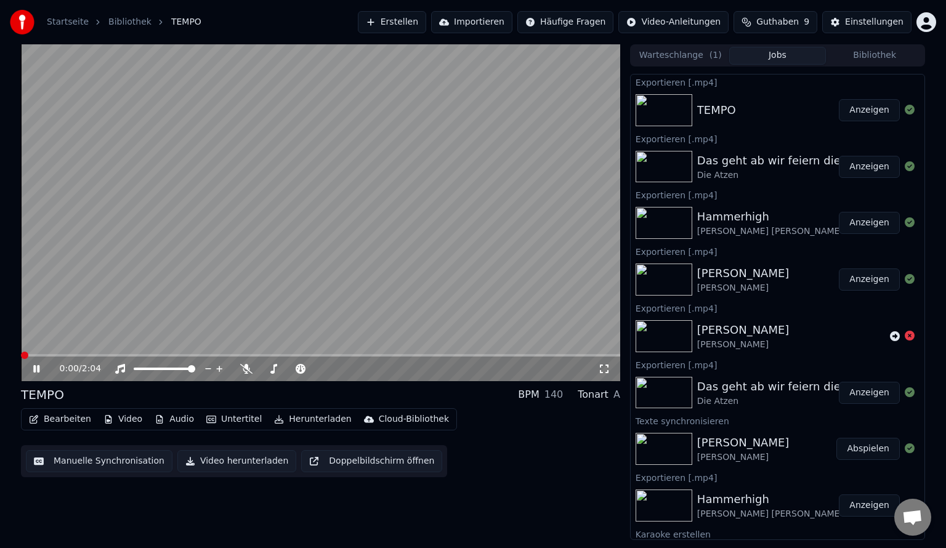
click at [21, 359] on span at bounding box center [24, 355] width 7 height 7
click at [41, 370] on icon at bounding box center [45, 369] width 29 height 10
click at [21, 352] on span at bounding box center [24, 355] width 7 height 7
click at [243, 364] on icon at bounding box center [246, 369] width 12 height 10
click at [31, 369] on icon at bounding box center [45, 369] width 29 height 10
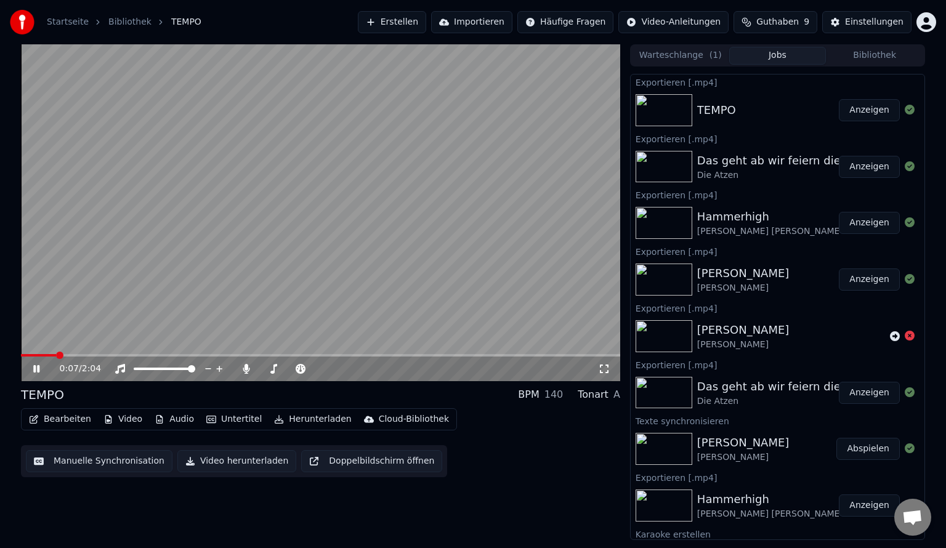
click at [31, 369] on icon at bounding box center [45, 369] width 29 height 10
